Goal: Information Seeking & Learning: Learn about a topic

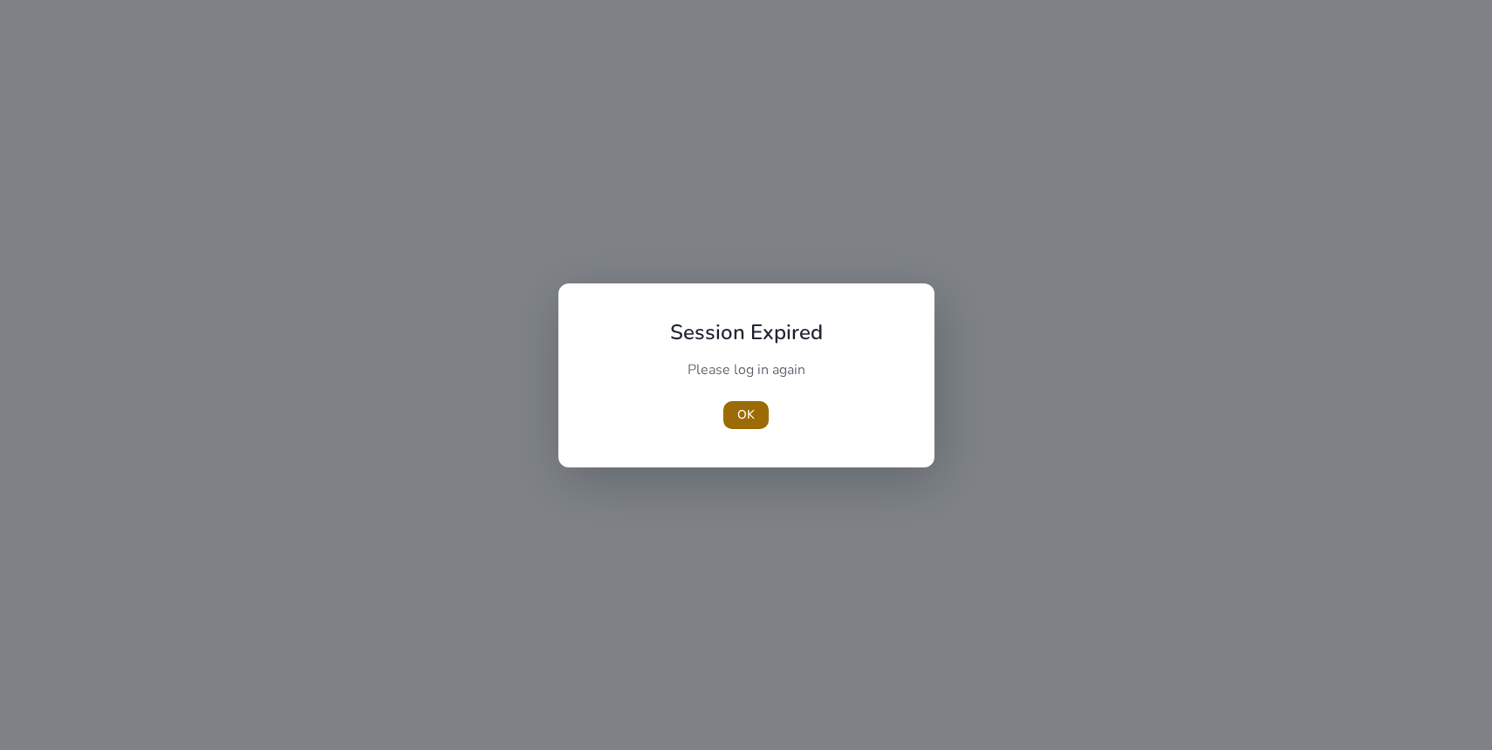
click at [731, 428] on span "button" at bounding box center [745, 415] width 45 height 42
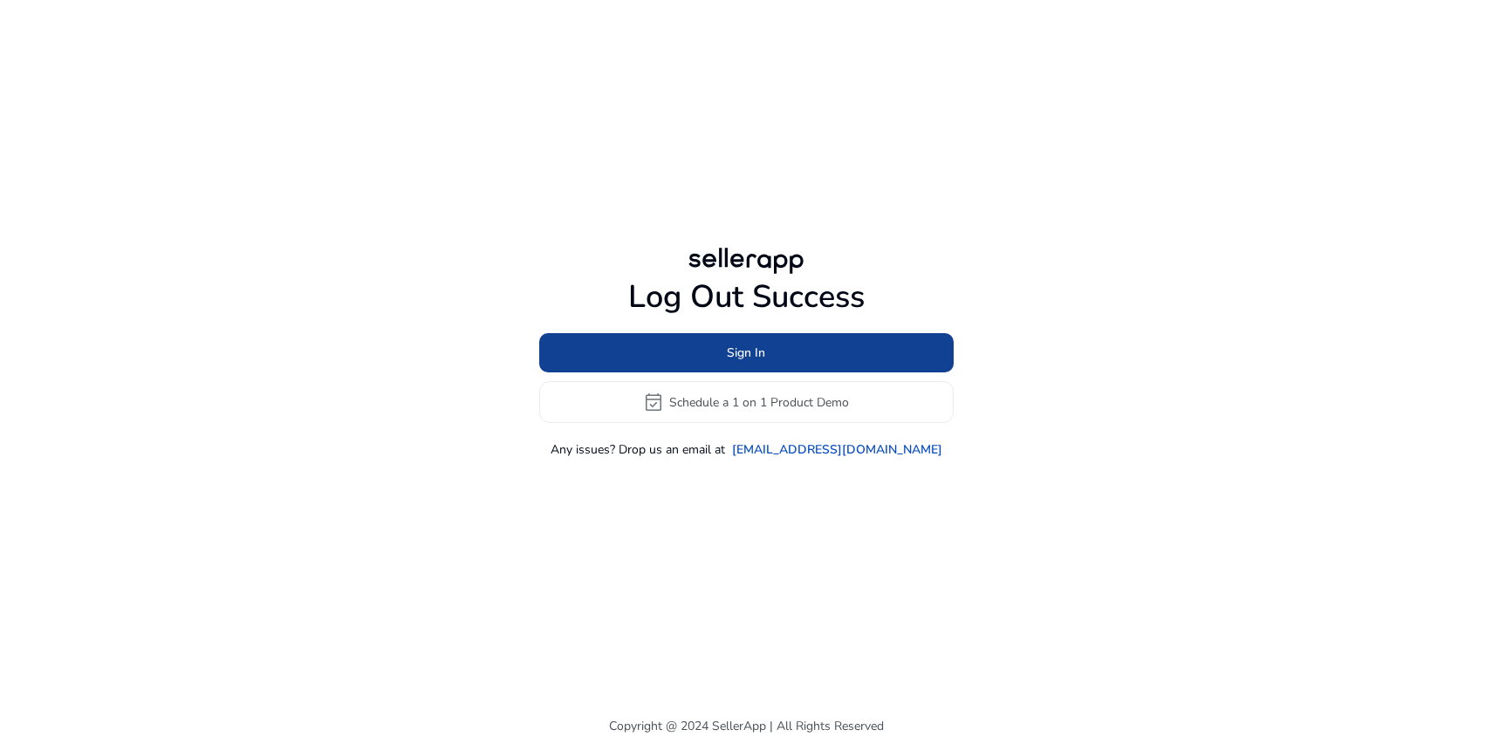
click at [790, 352] on span at bounding box center [746, 353] width 414 height 42
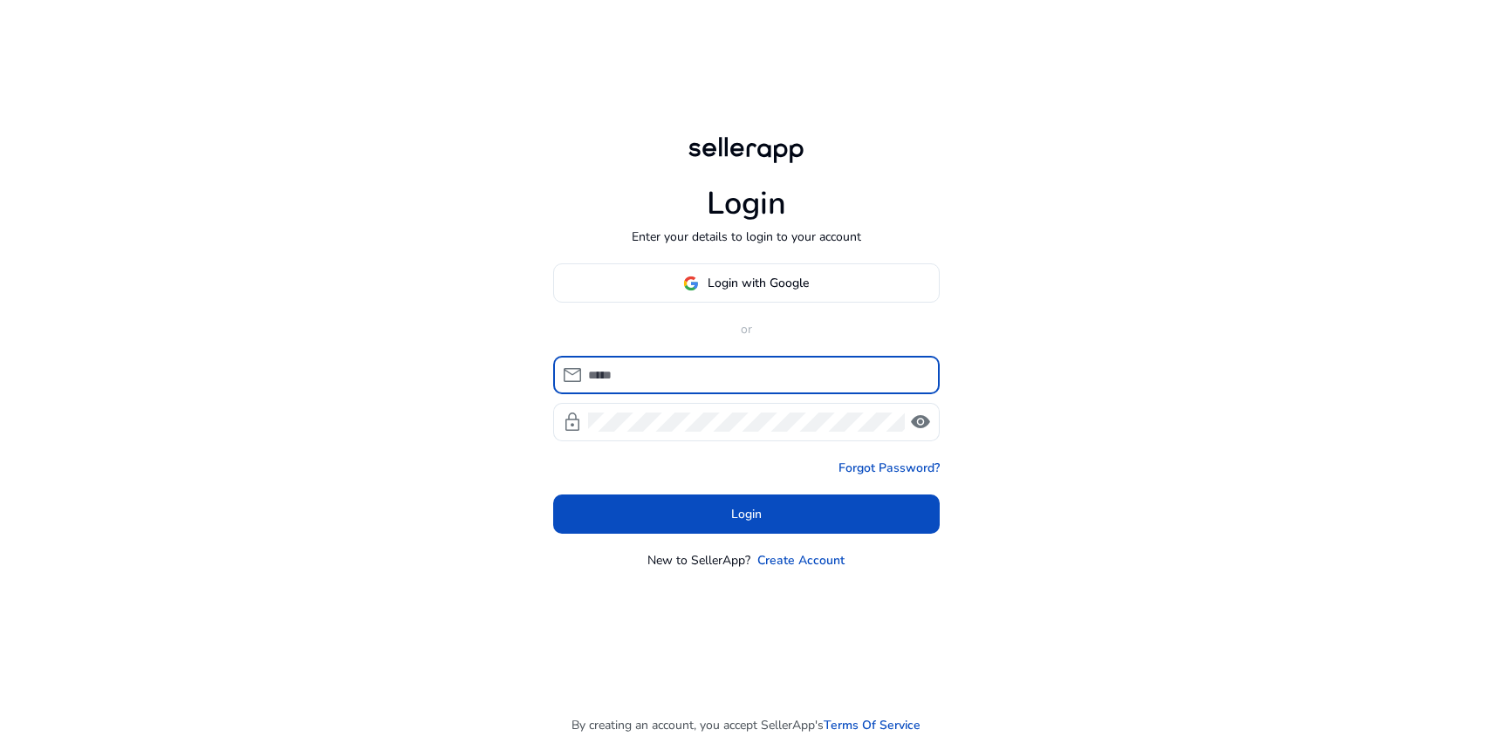
click at [800, 276] on span "Login with Google" at bounding box center [758, 283] width 101 height 18
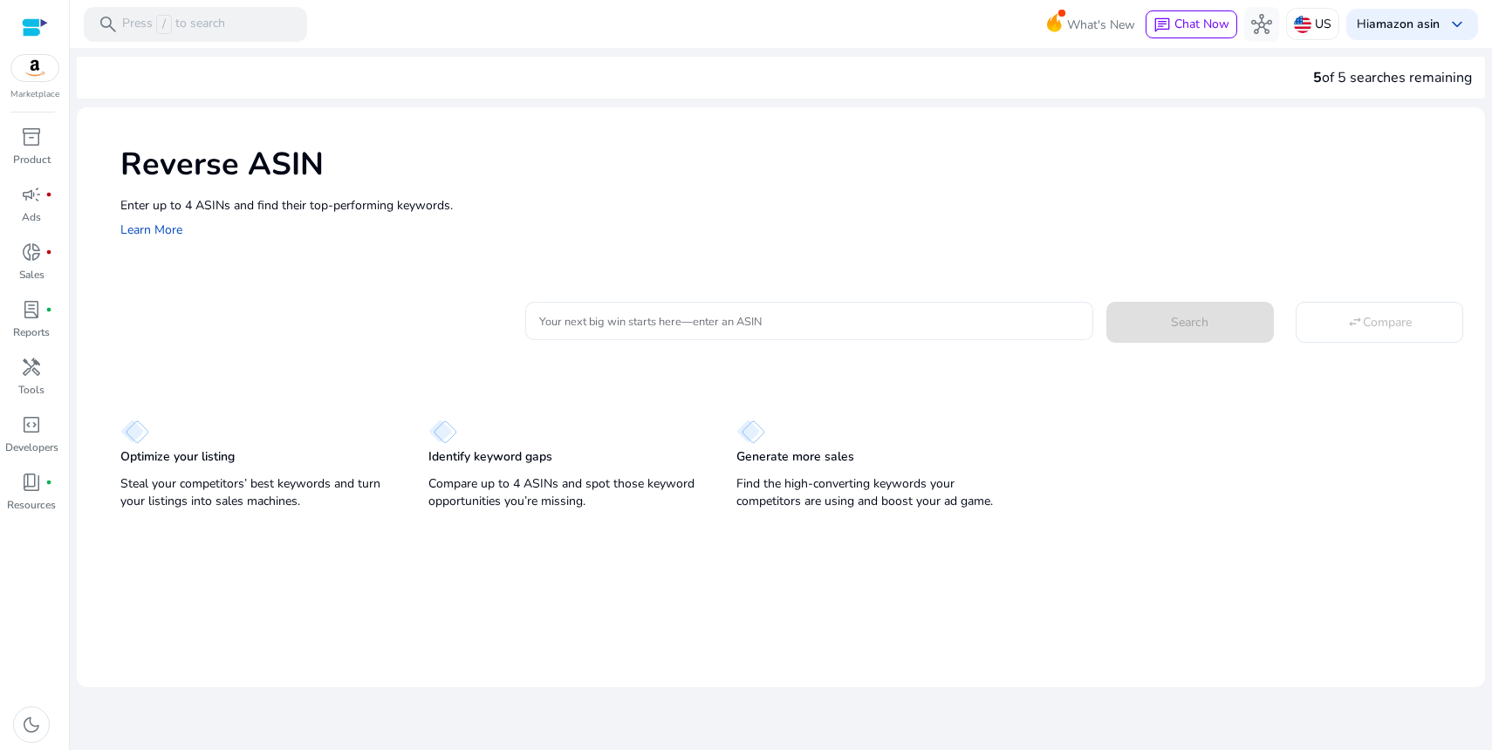
click at [777, 311] on input "Your next big win starts here—enter an ASIN" at bounding box center [808, 320] width 539 height 19
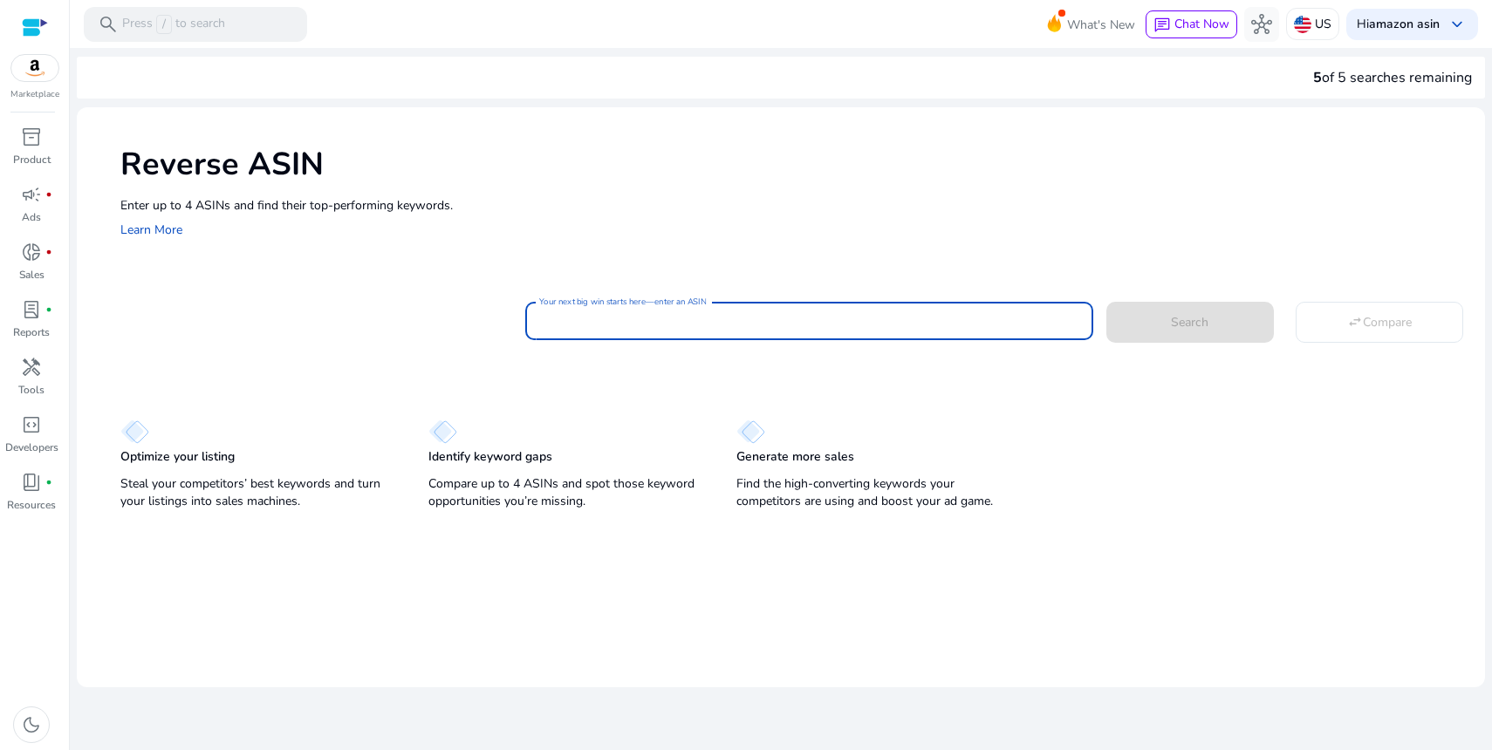
paste input "**********"
type input "**********"
click at [1122, 314] on span at bounding box center [1190, 322] width 168 height 42
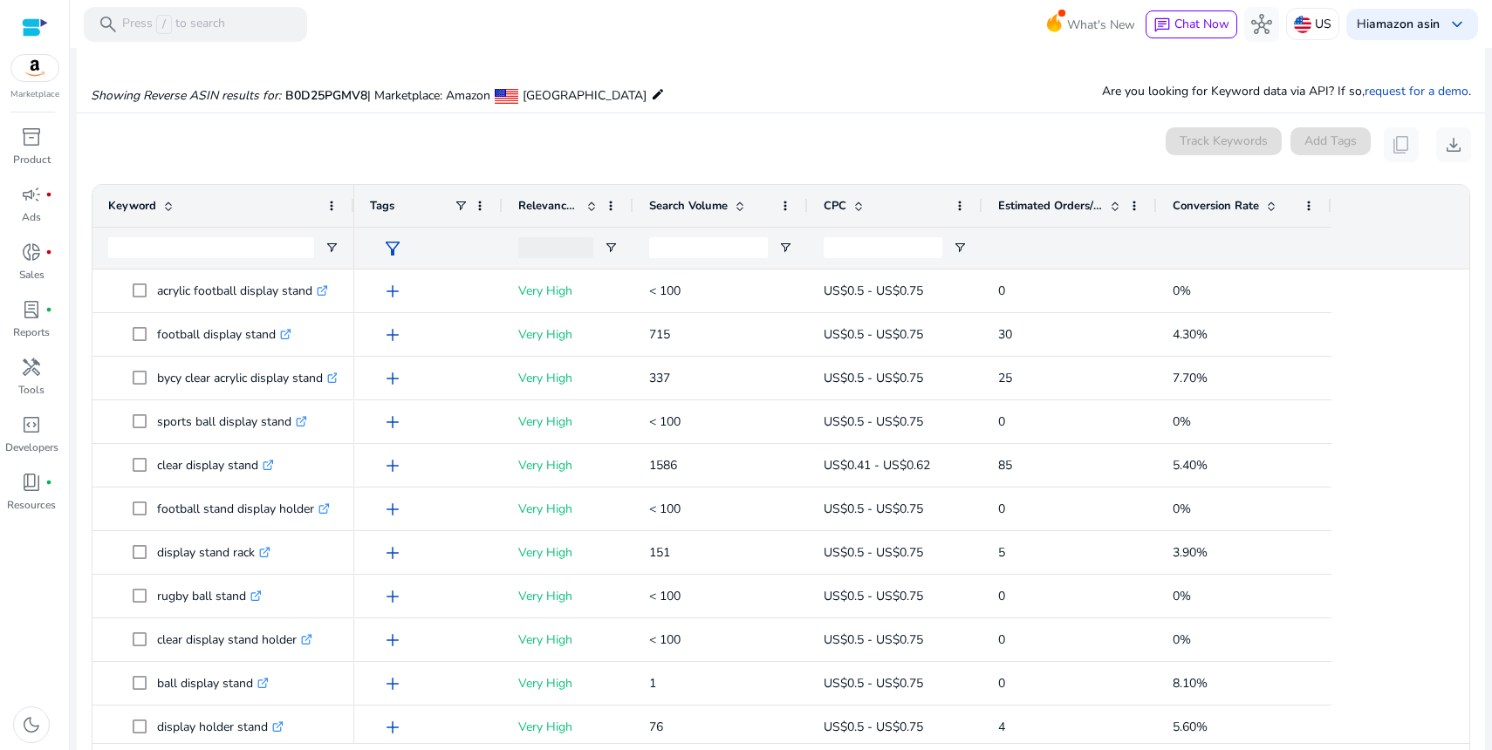
scroll to position [187, 0]
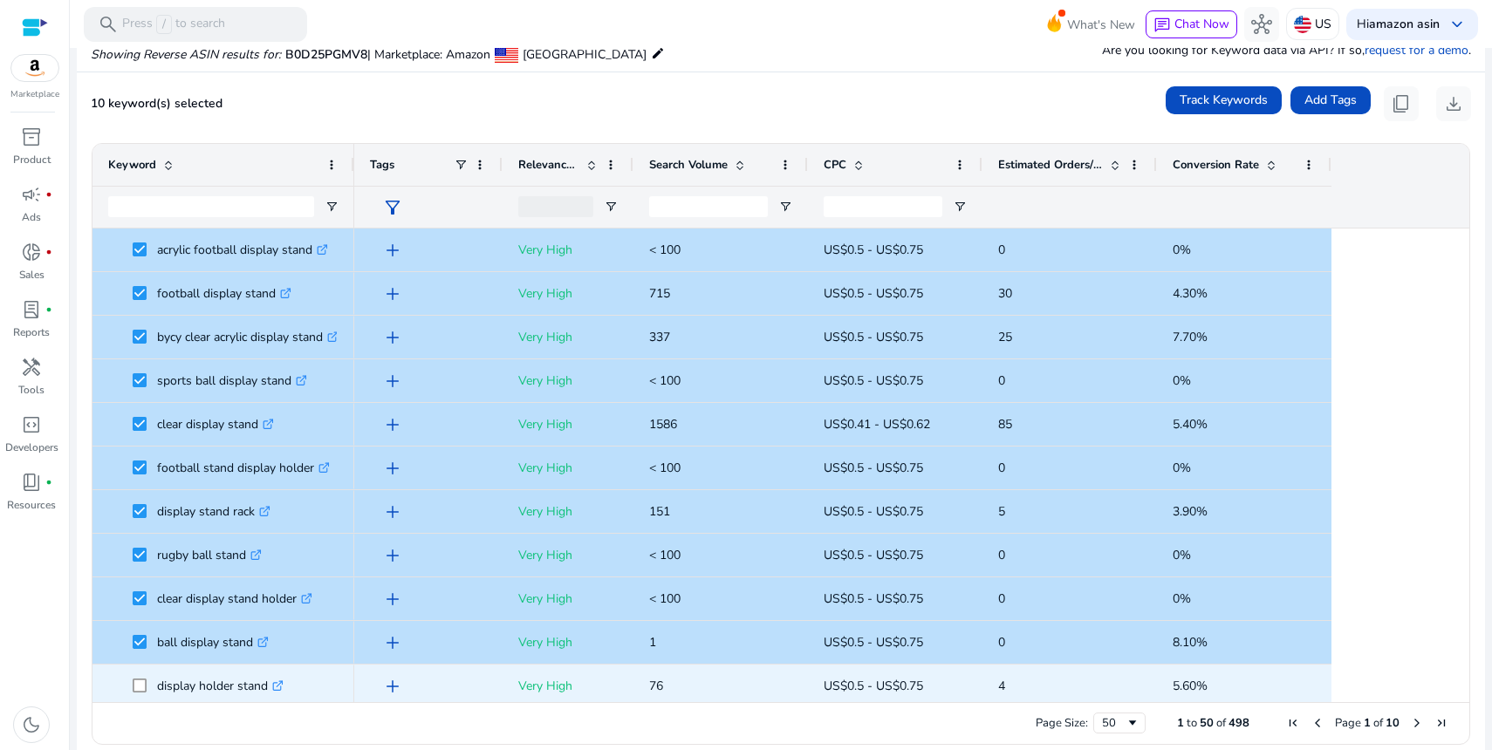
click at [139, 674] on span at bounding box center [145, 686] width 24 height 36
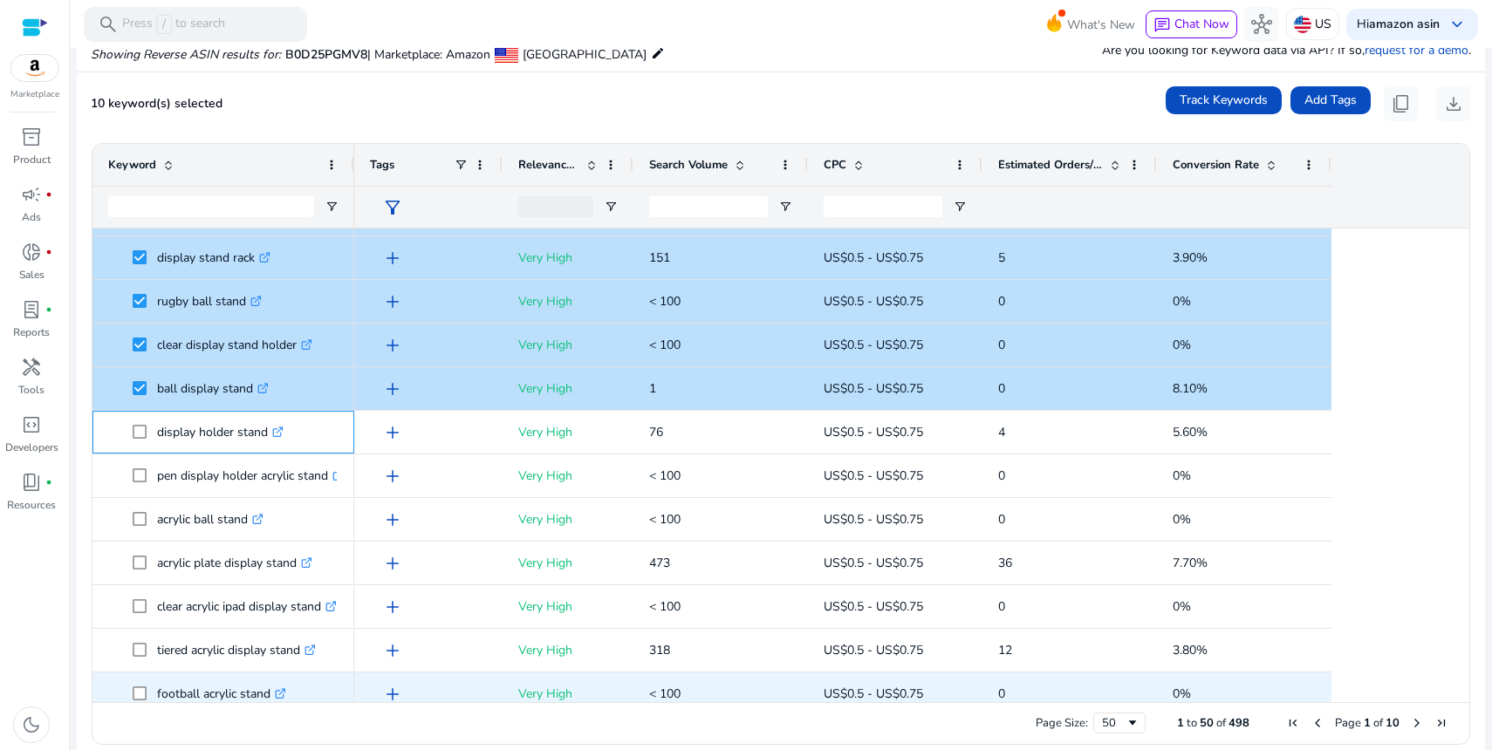
scroll to position [373, 0]
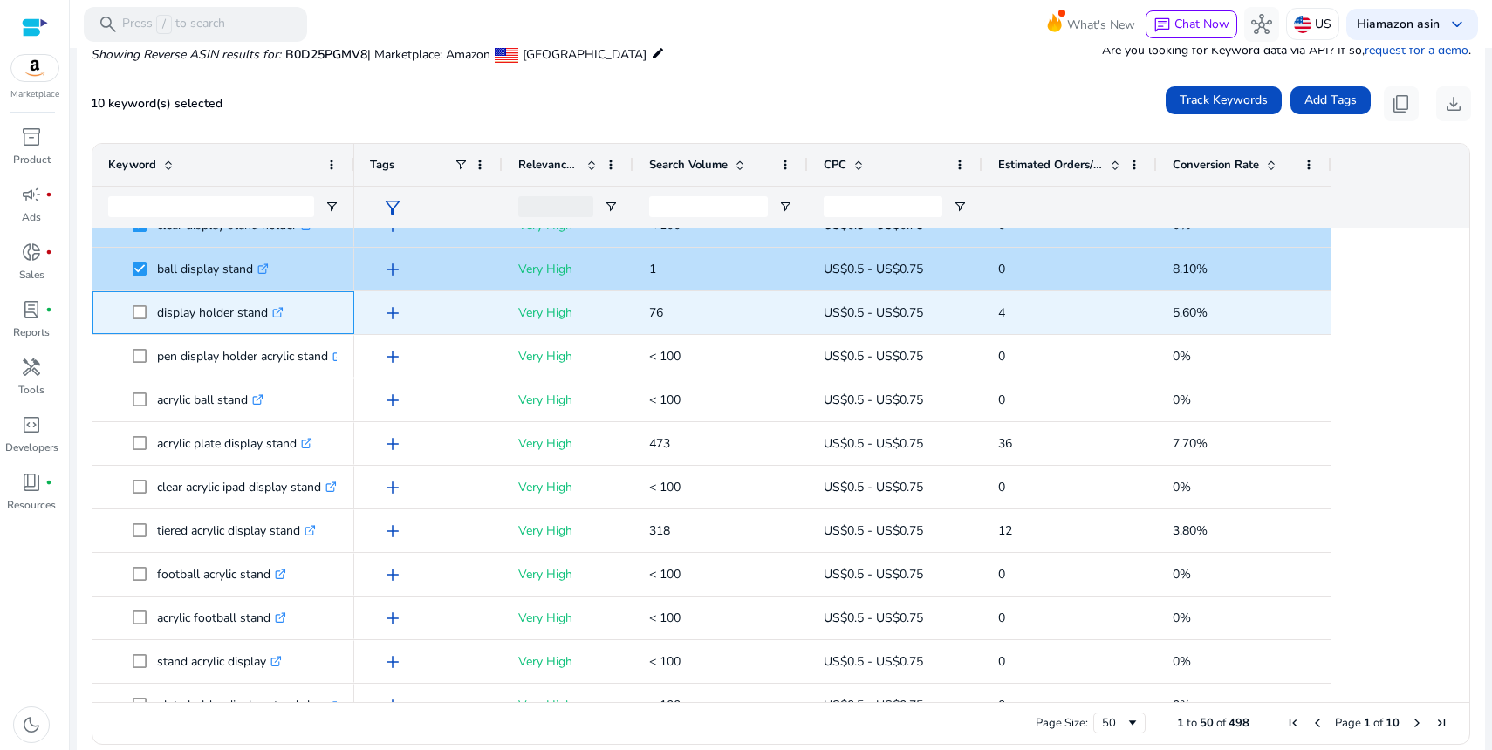
click at [141, 319] on span at bounding box center [145, 313] width 24 height 36
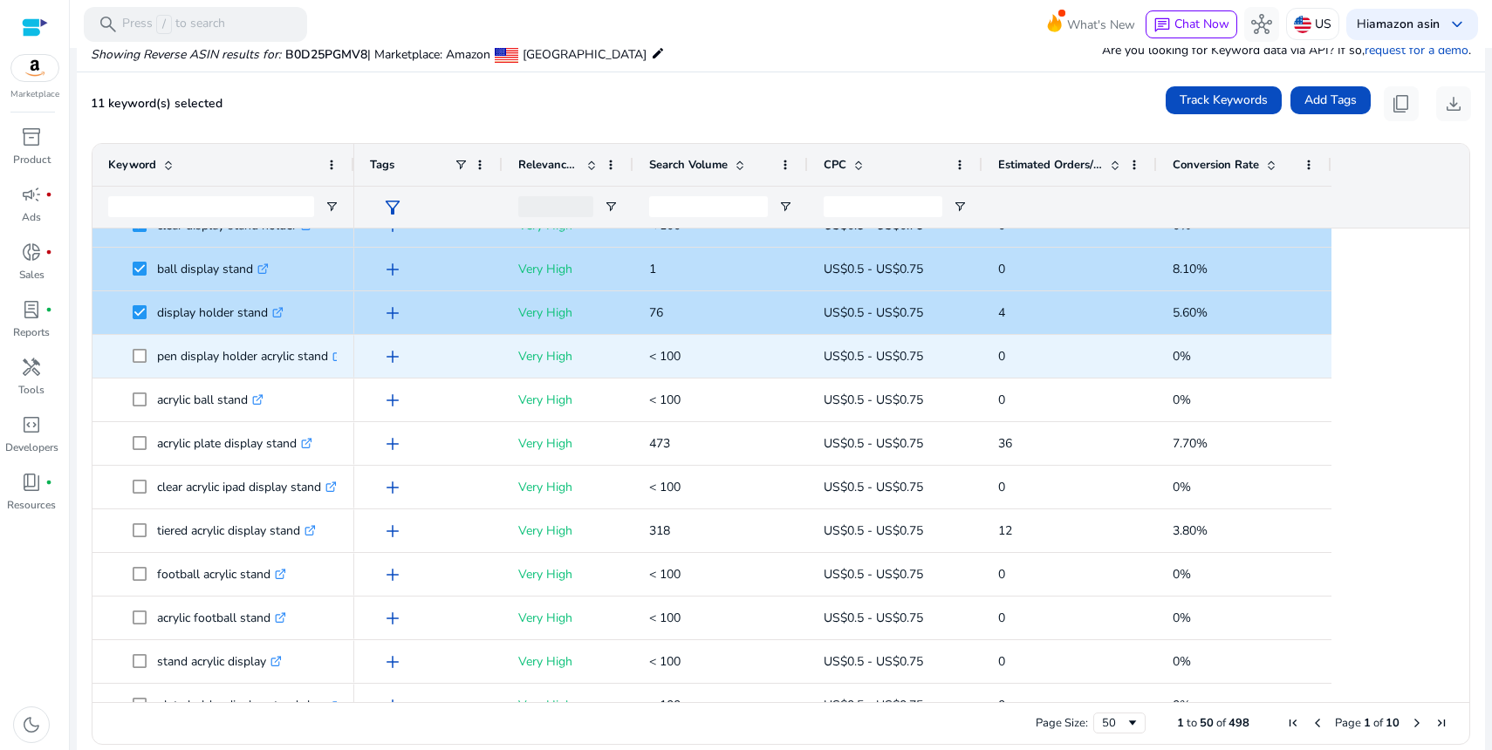
click at [140, 346] on span at bounding box center [145, 357] width 24 height 36
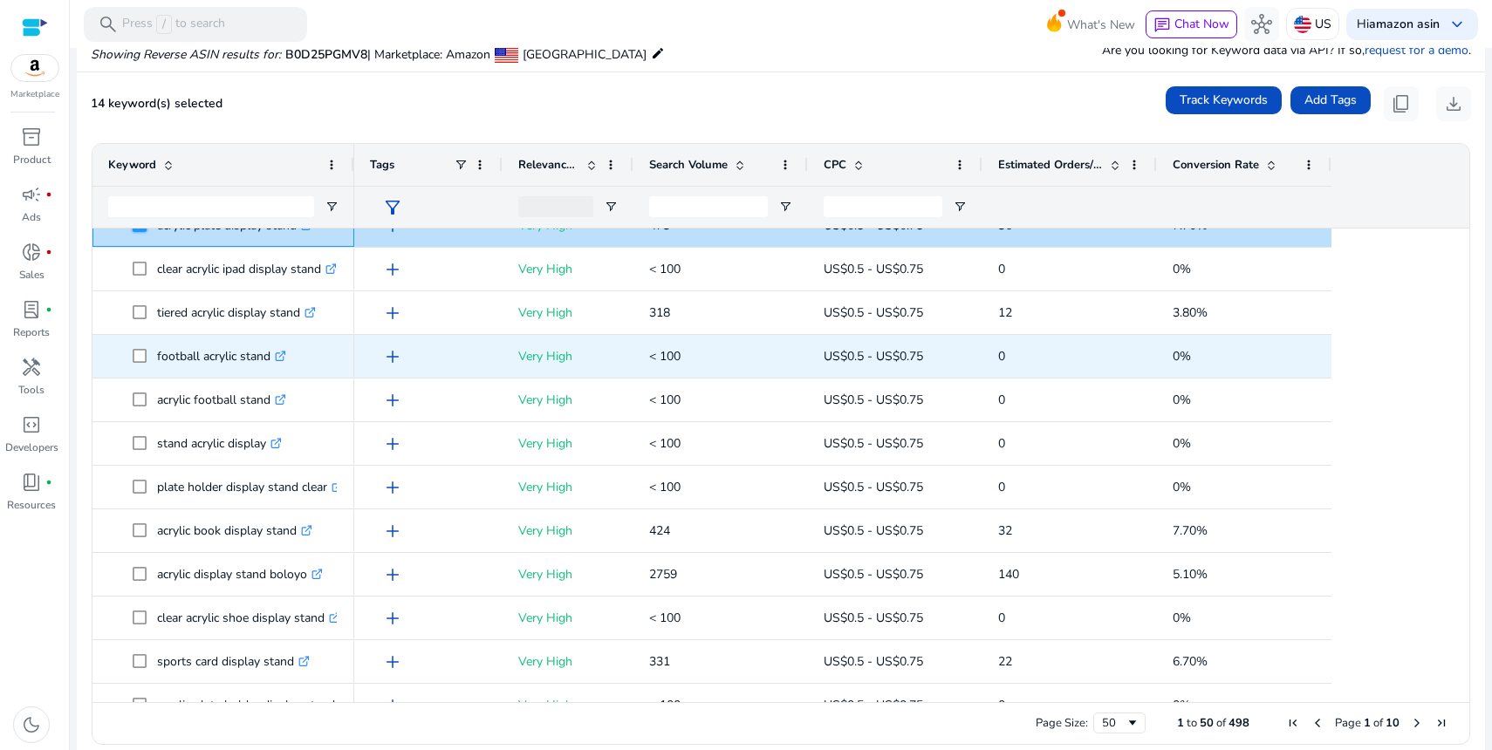
scroll to position [587, 0]
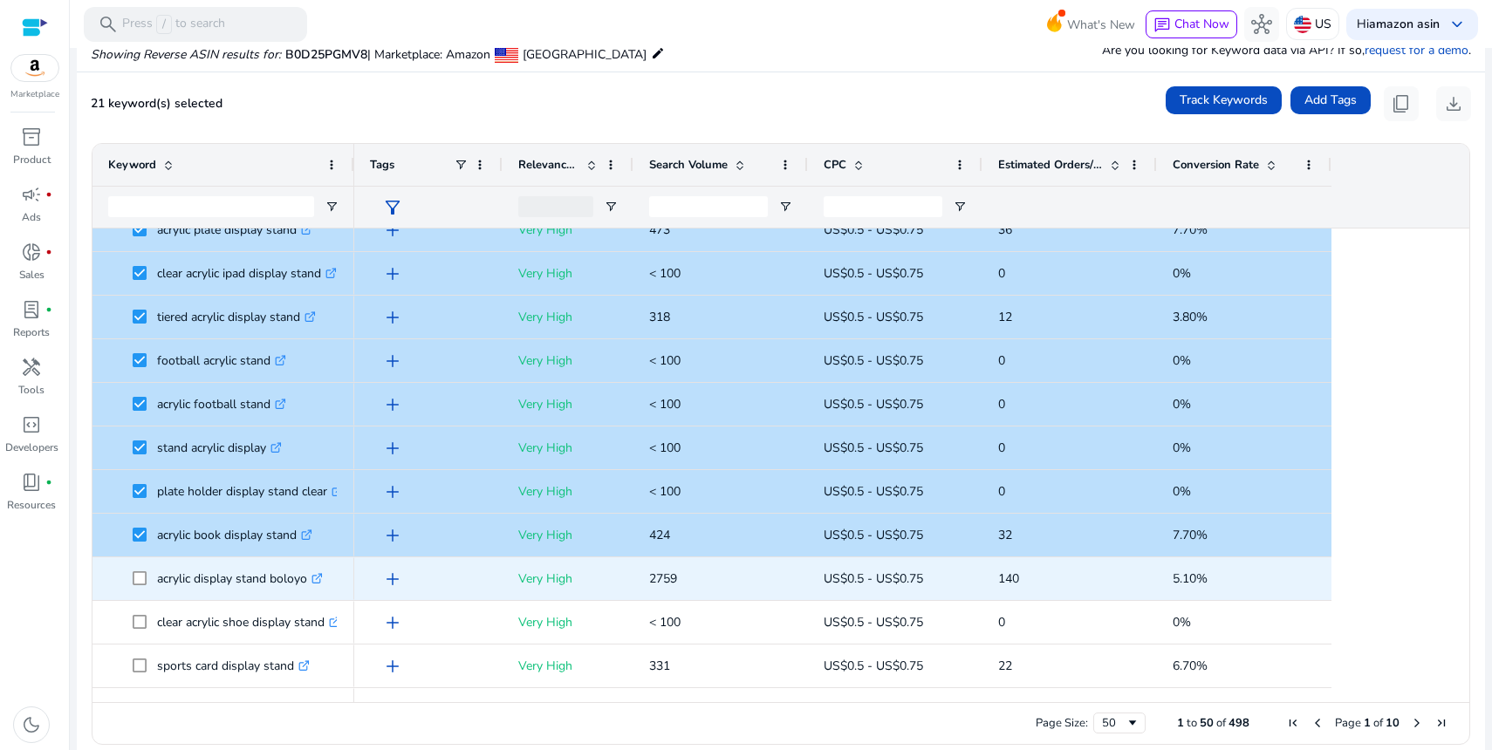
click at [142, 587] on span at bounding box center [145, 579] width 24 height 36
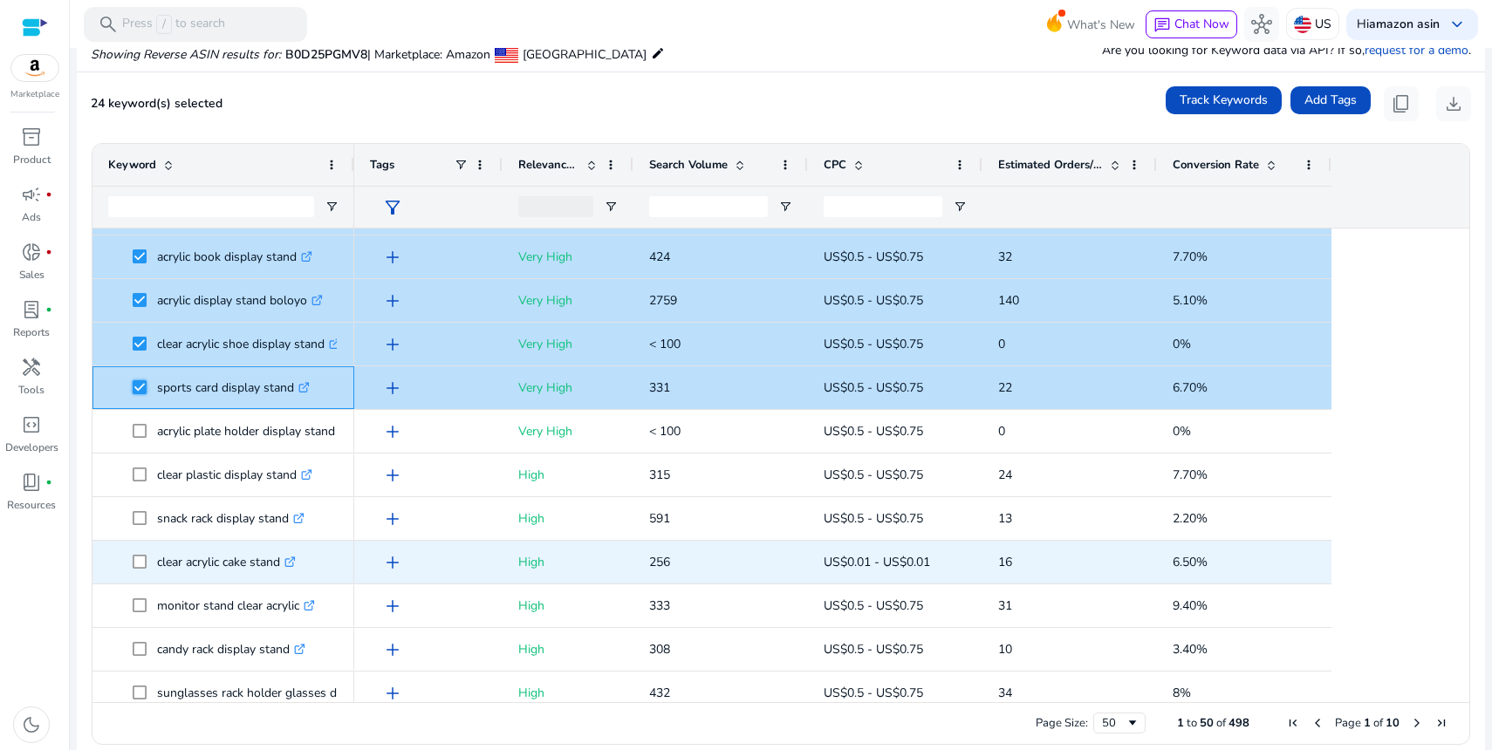
scroll to position [943, 0]
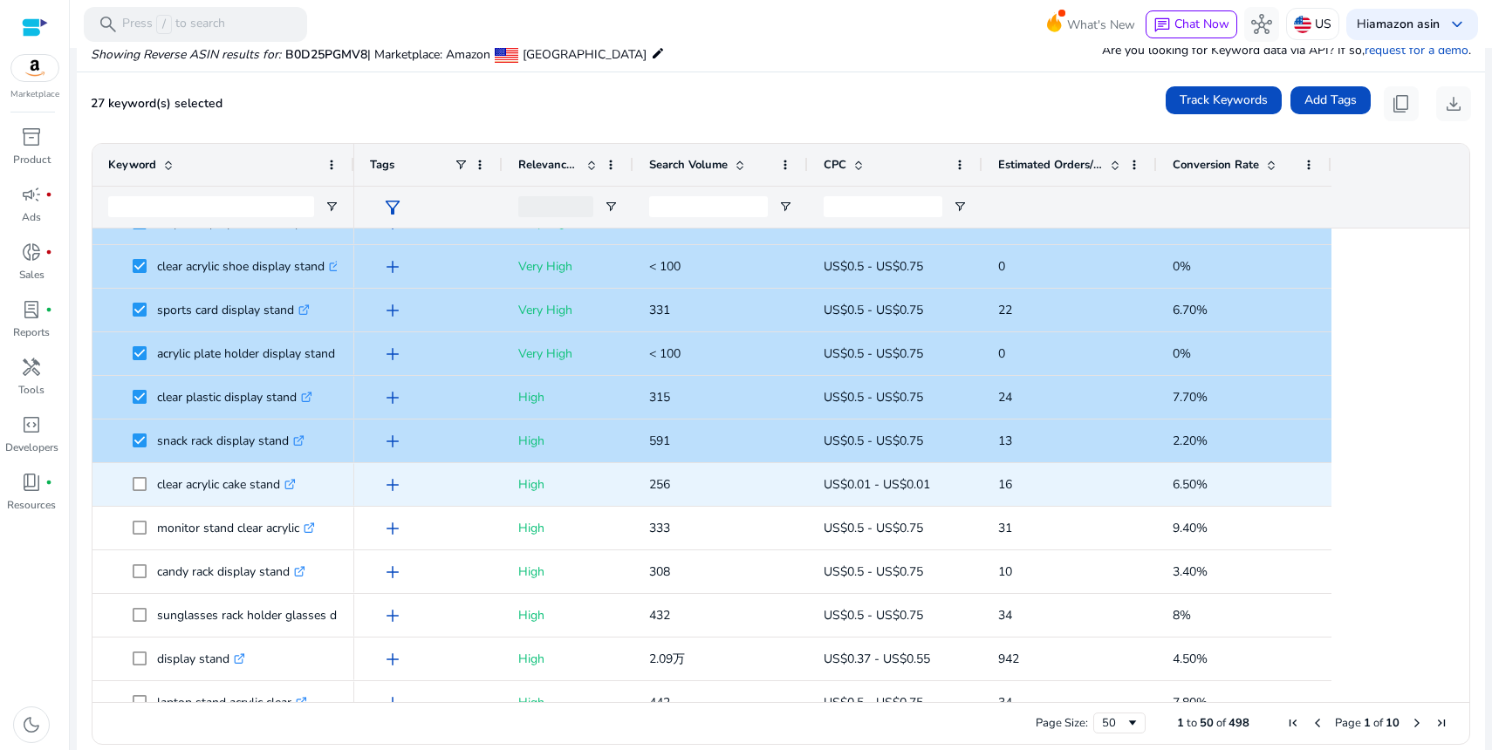
click at [140, 491] on span at bounding box center [145, 485] width 24 height 36
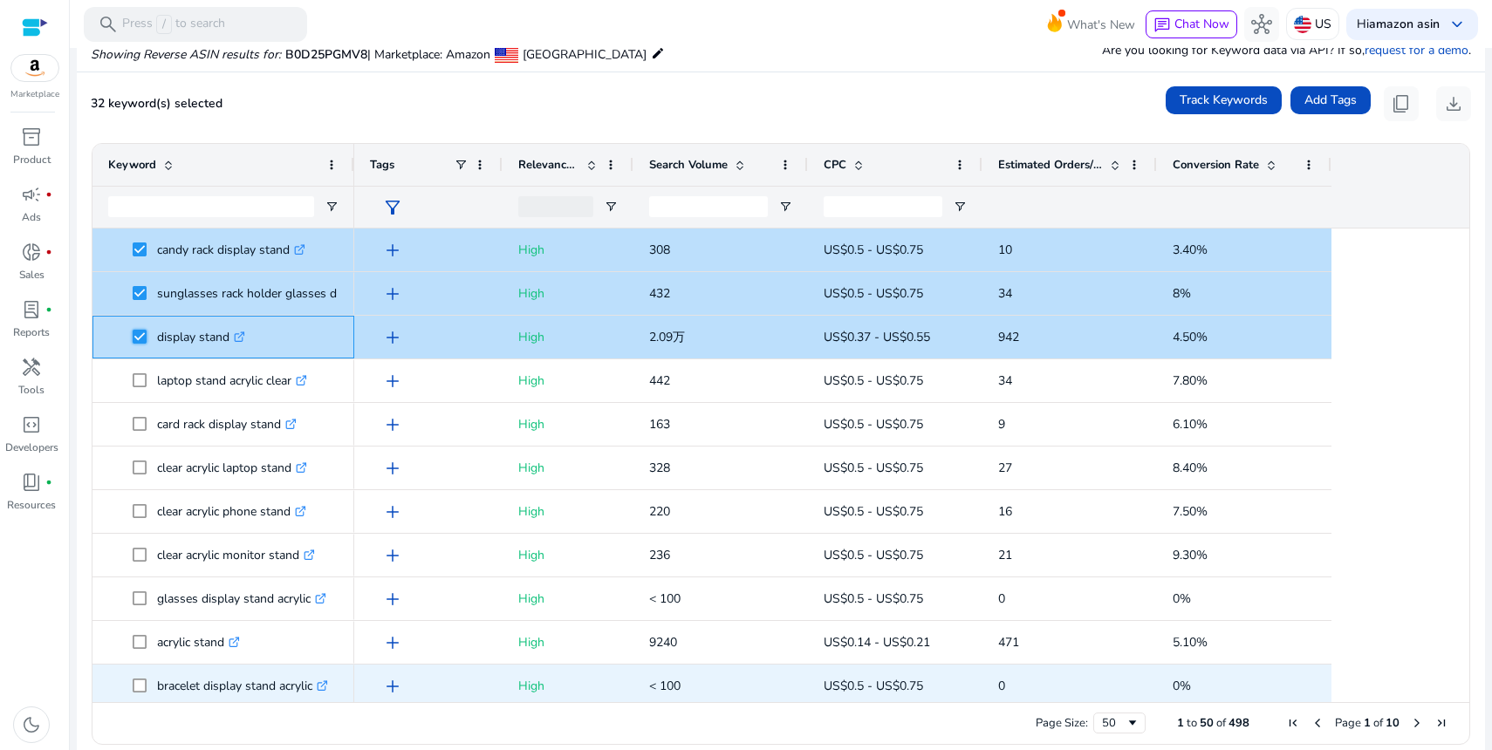
scroll to position [0, 0]
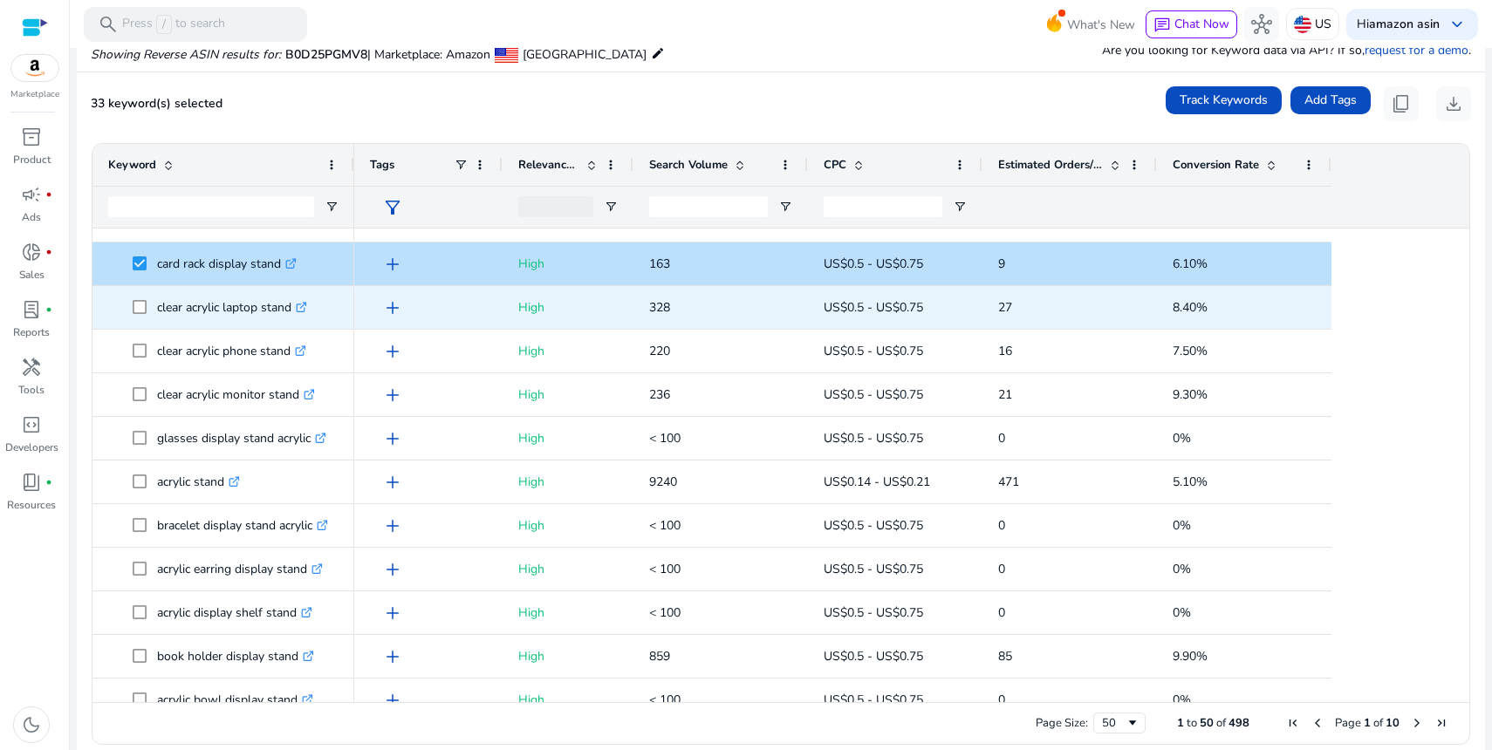
click at [140, 317] on span at bounding box center [145, 308] width 24 height 36
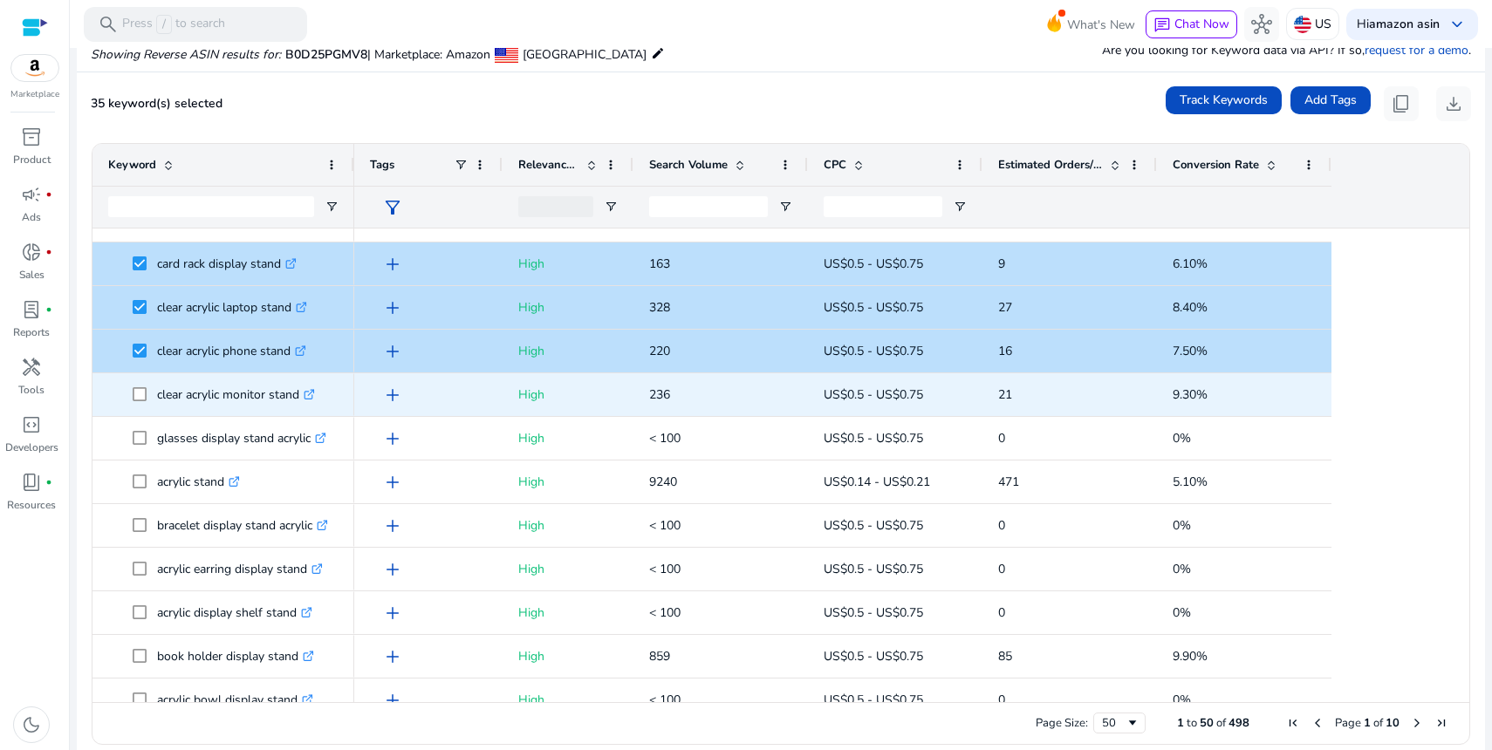
click at [138, 386] on span at bounding box center [145, 395] width 24 height 36
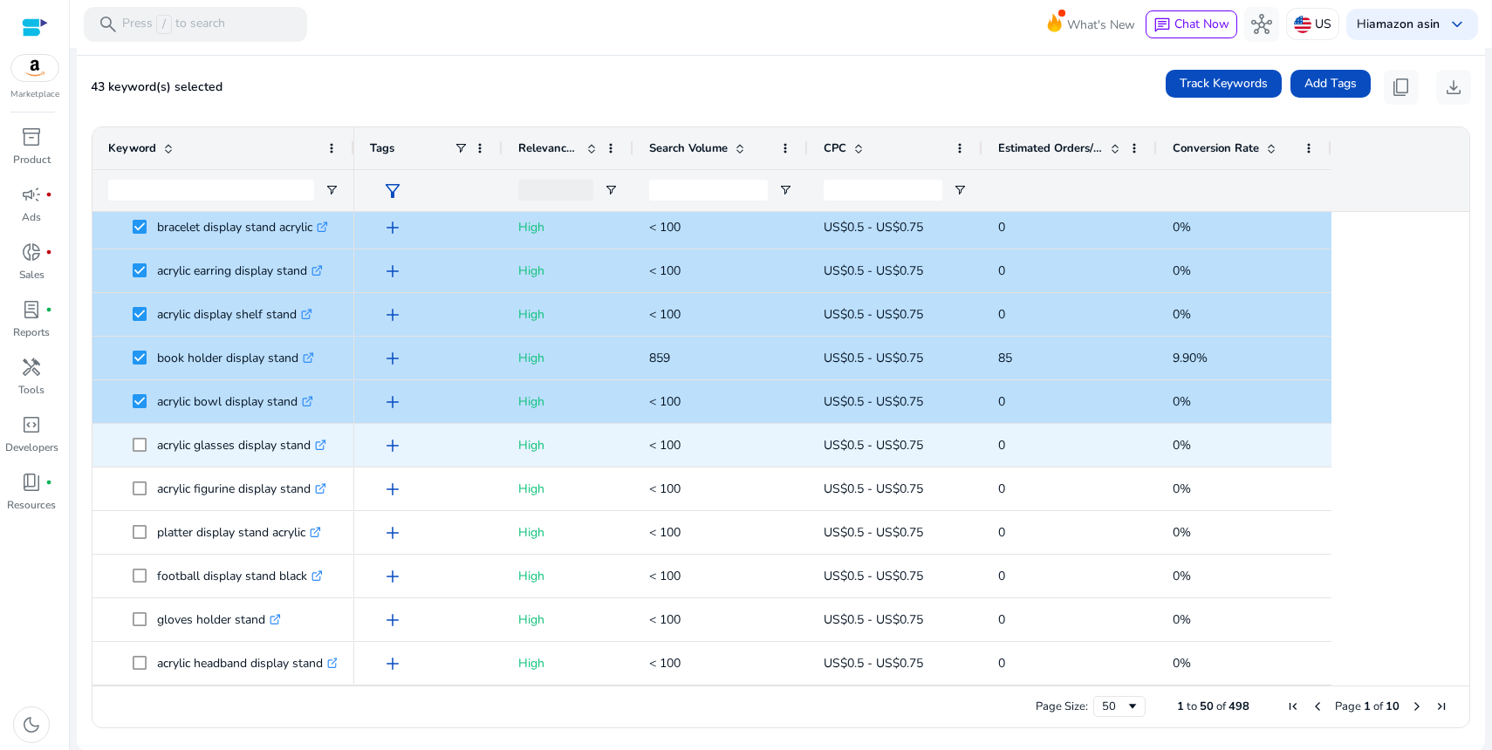
click at [138, 435] on span at bounding box center [145, 446] width 24 height 36
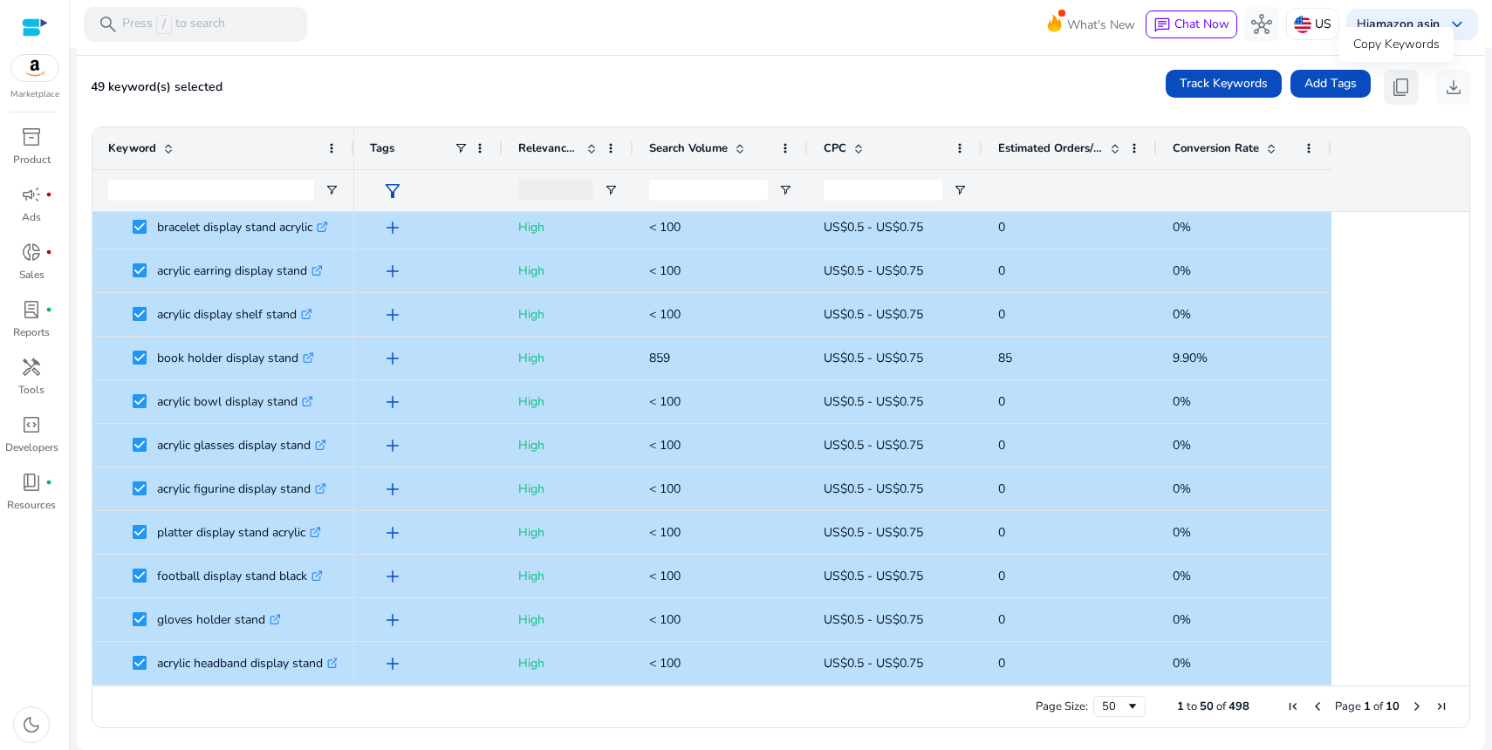
click at [1399, 92] on span "content_copy" at bounding box center [1401, 87] width 21 height 21
click at [1392, 77] on span "content_copy" at bounding box center [1401, 87] width 21 height 21
